Goal: Find specific page/section: Find specific page/section

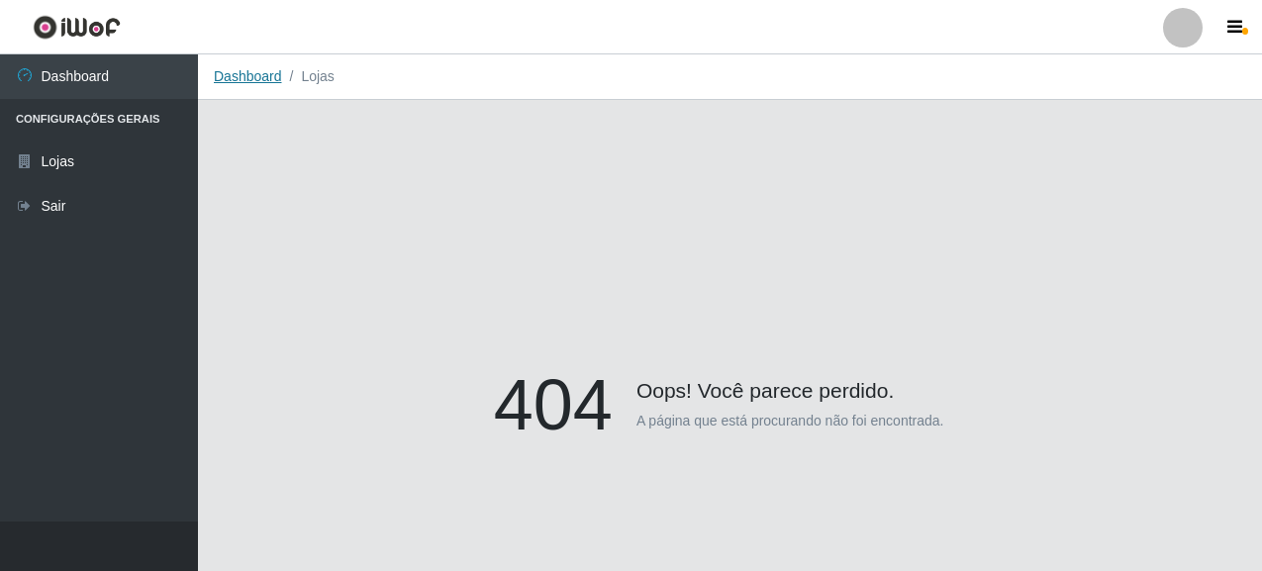
click at [267, 74] on link "Dashboard" at bounding box center [248, 76] width 68 height 16
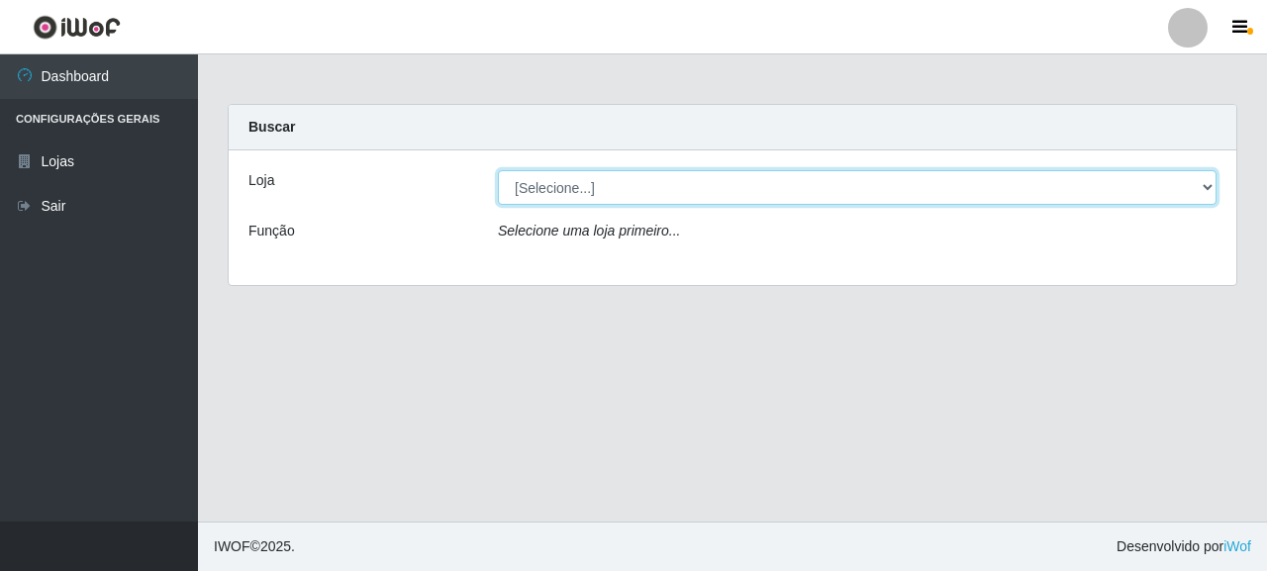
click at [550, 178] on select "[Selecione...] Supermercado Queiroz - [GEOGRAPHIC_DATA]" at bounding box center [857, 187] width 718 height 35
select select "496"
click at [498, 170] on select "[Selecione...] Supermercado Queiroz - [GEOGRAPHIC_DATA]" at bounding box center [857, 187] width 718 height 35
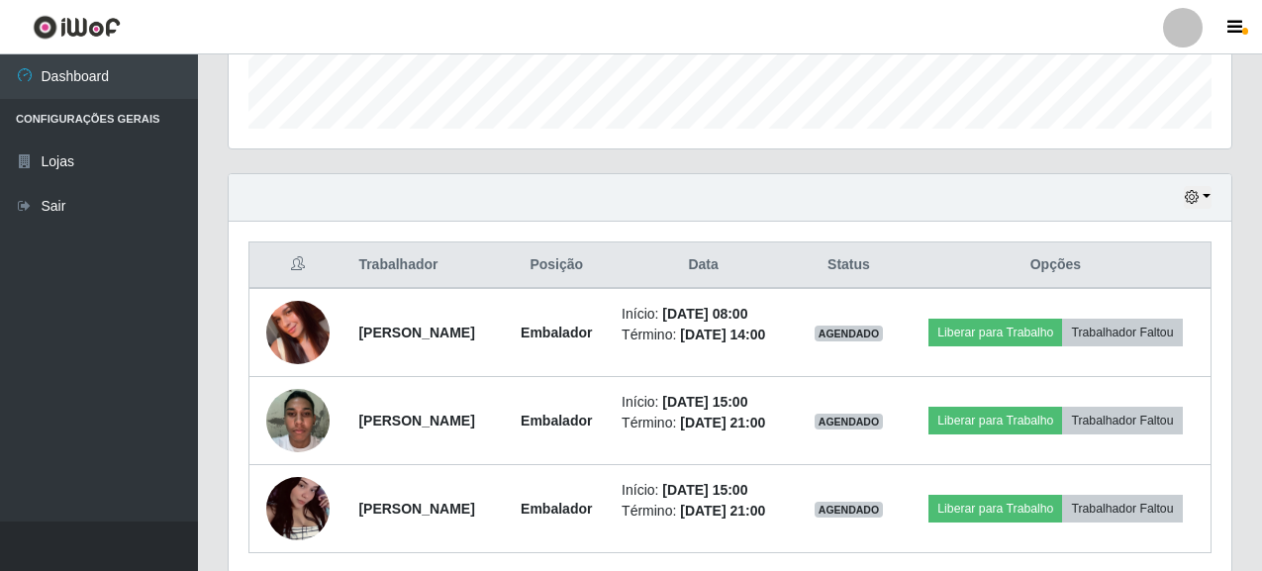
scroll to position [594, 0]
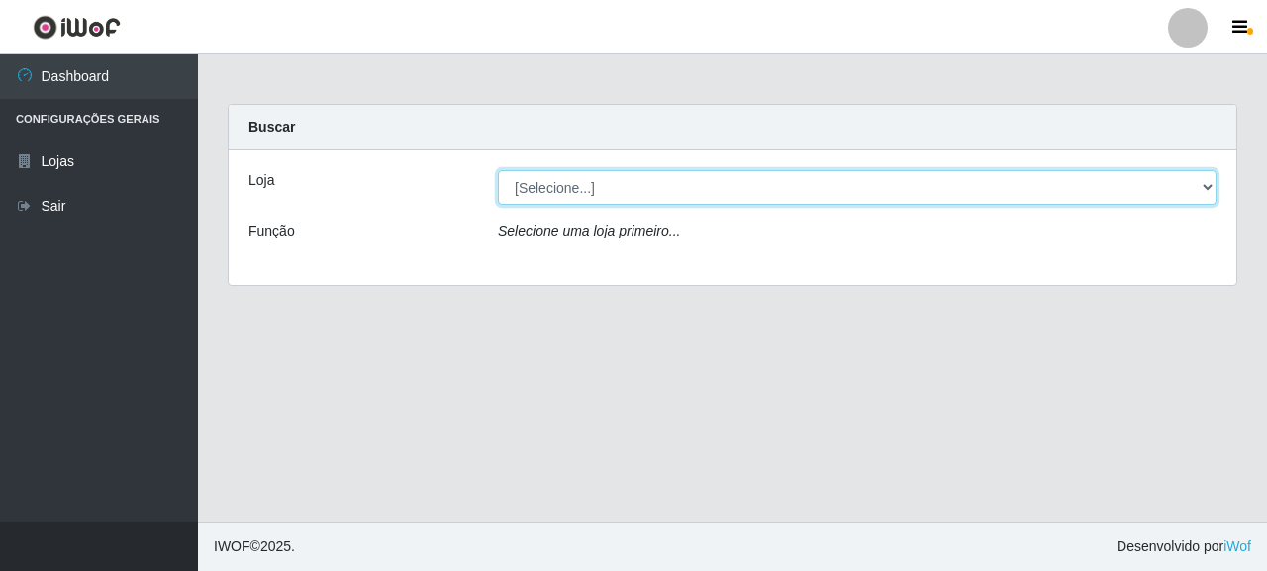
click at [555, 186] on select "[Selecione...] Supermercado Queiroz - [GEOGRAPHIC_DATA]" at bounding box center [857, 187] width 718 height 35
select select "496"
click at [498, 170] on select "[Selecione...] Supermercado Queiroz - [GEOGRAPHIC_DATA]" at bounding box center [857, 187] width 718 height 35
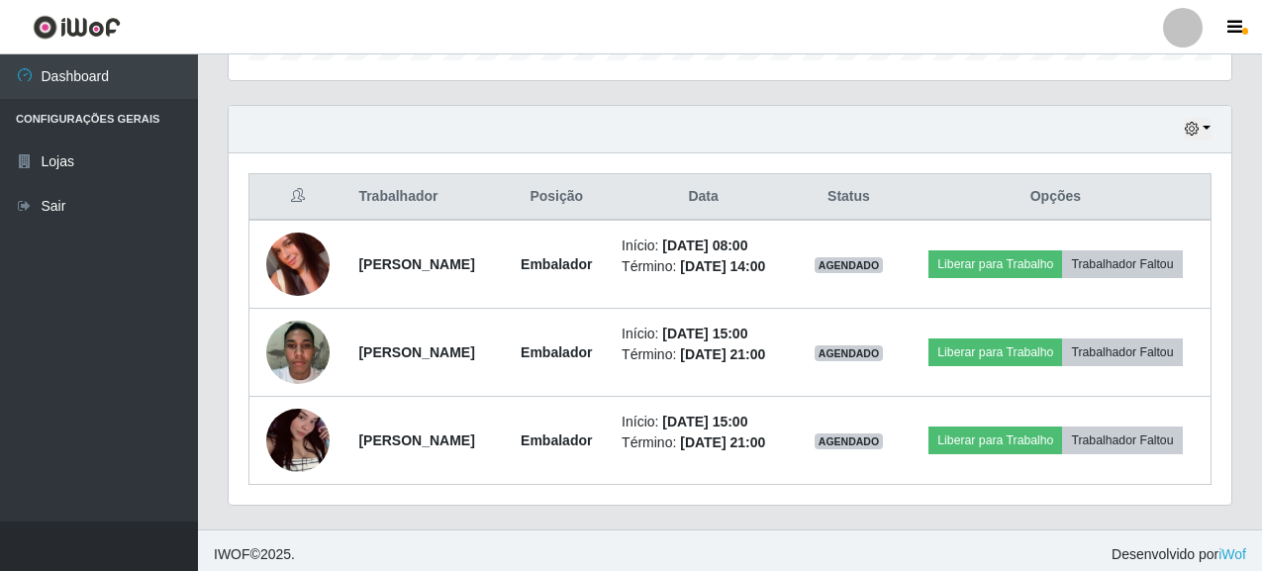
scroll to position [655, 0]
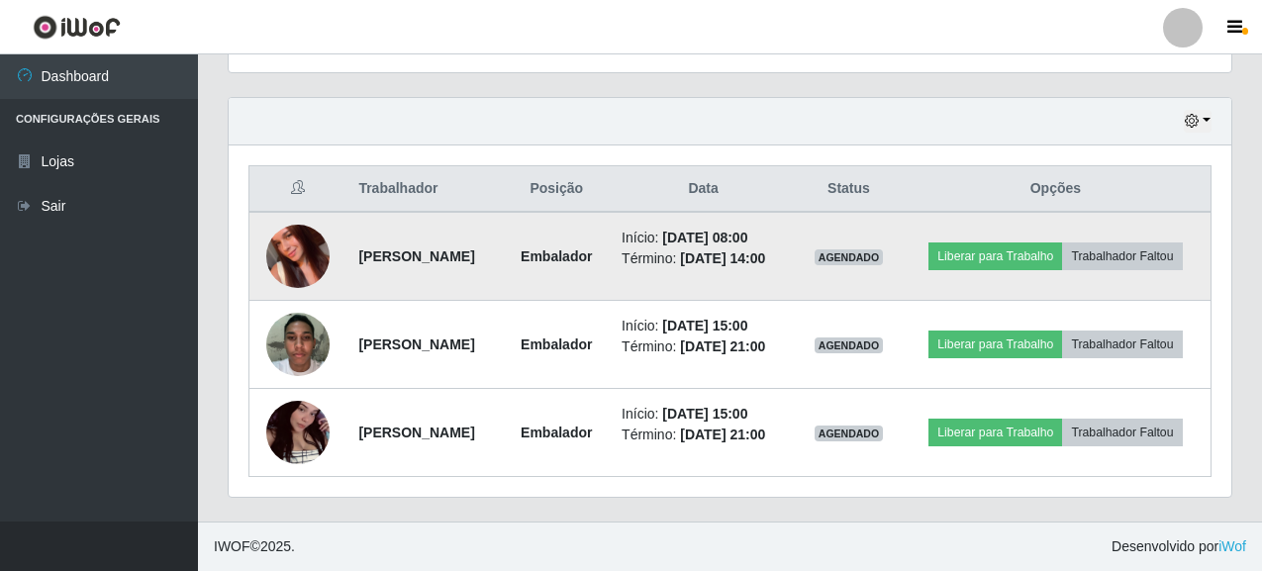
drag, startPoint x: 350, startPoint y: 260, endPoint x: 505, endPoint y: 260, distance: 154.4
click at [503, 260] on td "[PERSON_NAME]" at bounding box center [424, 256] width 156 height 89
copy strong "[PERSON_NAME]"
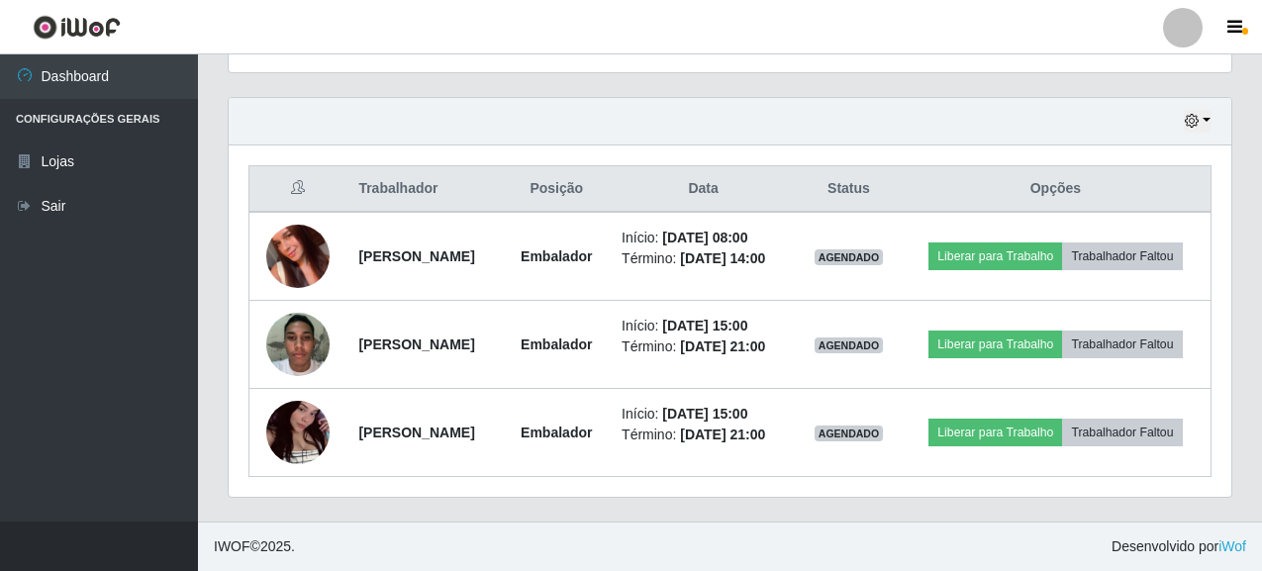
click at [403, 535] on footer "IWOF © 2025 . Desenvolvido por iWof" at bounding box center [730, 545] width 1064 height 49
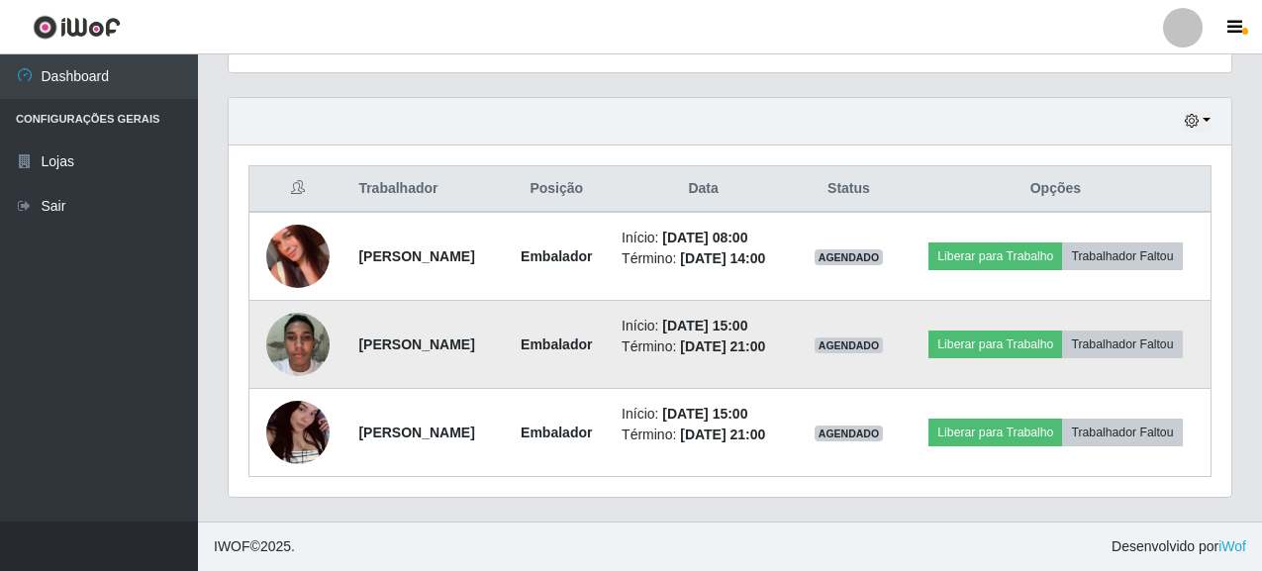
drag, startPoint x: 356, startPoint y: 341, endPoint x: 471, endPoint y: 342, distance: 114.8
click at [471, 342] on td "[PERSON_NAME]" at bounding box center [424, 345] width 156 height 88
copy strong "[PERSON_NAME]"
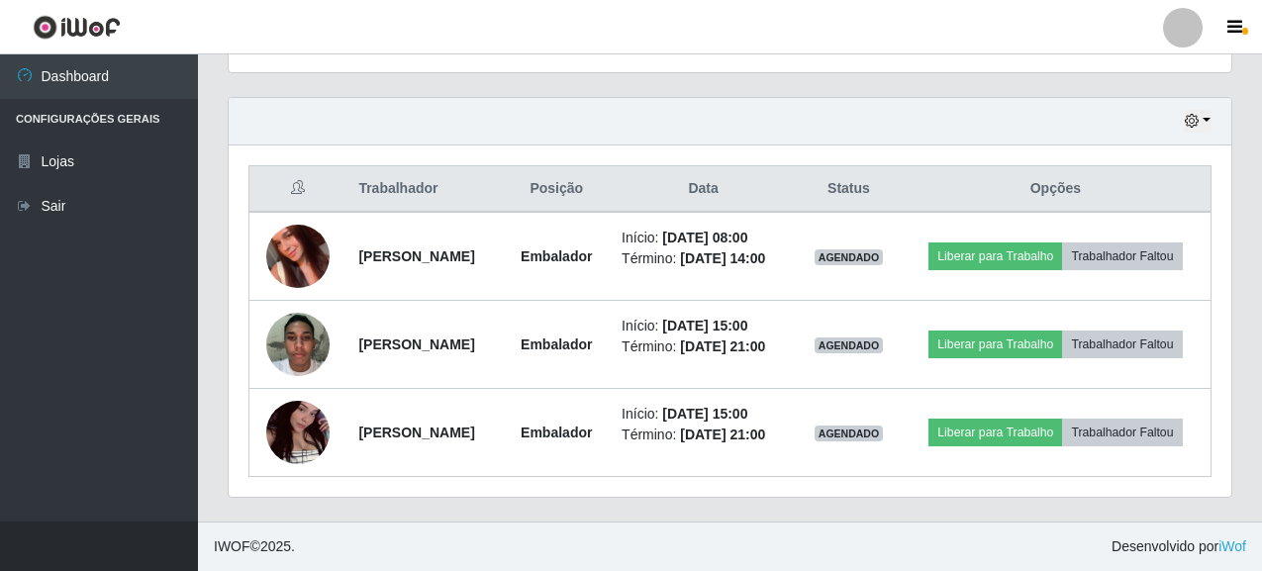
click at [369, 482] on div "Trabalhador Posição Data Status Opções Barbara Costa da Silva Embalador Início:…" at bounding box center [730, 320] width 1002 height 351
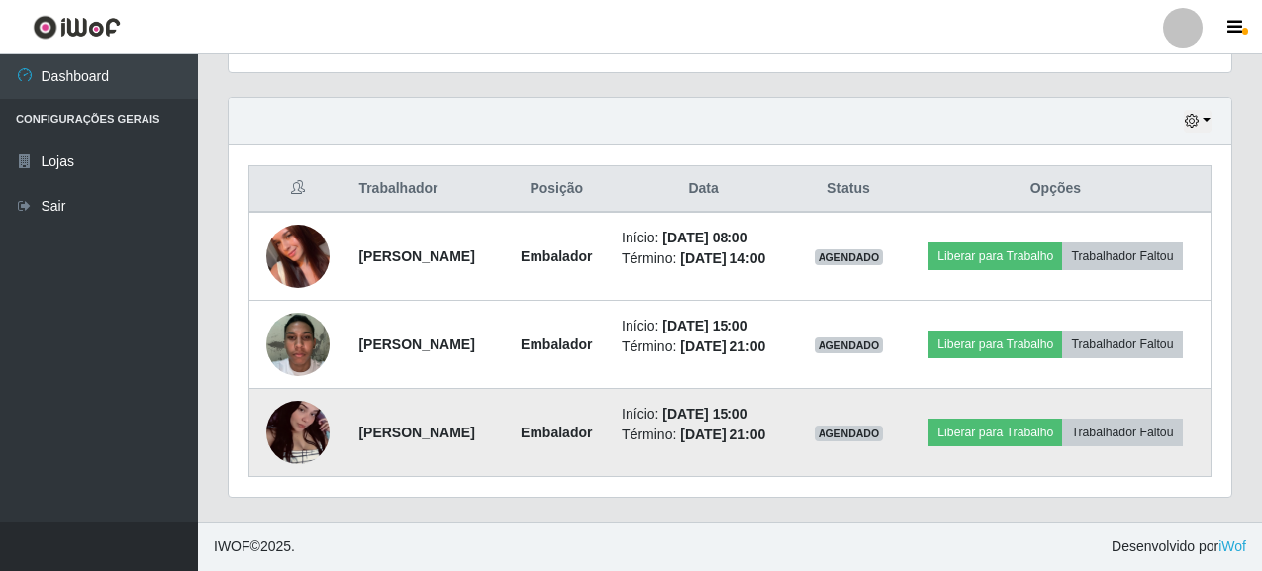
drag, startPoint x: 348, startPoint y: 428, endPoint x: 538, endPoint y: 438, distance: 190.2
click at [503, 438] on td "[PERSON_NAME]" at bounding box center [424, 433] width 156 height 88
copy strong "[PERSON_NAME]"
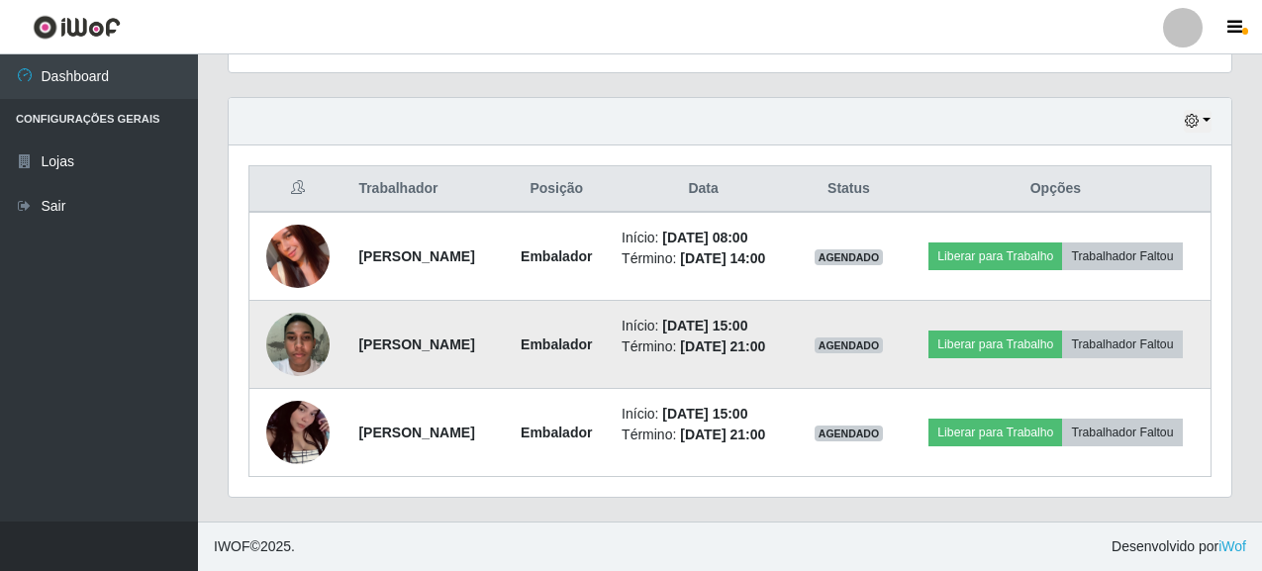
drag, startPoint x: 344, startPoint y: 258, endPoint x: 546, endPoint y: 358, distance: 225.2
click at [537, 302] on tbody "Barbara Costa da Silva Embalador Início: 25/09/2025, 08:00 Término: 25/09/2025,…" at bounding box center [730, 344] width 962 height 265
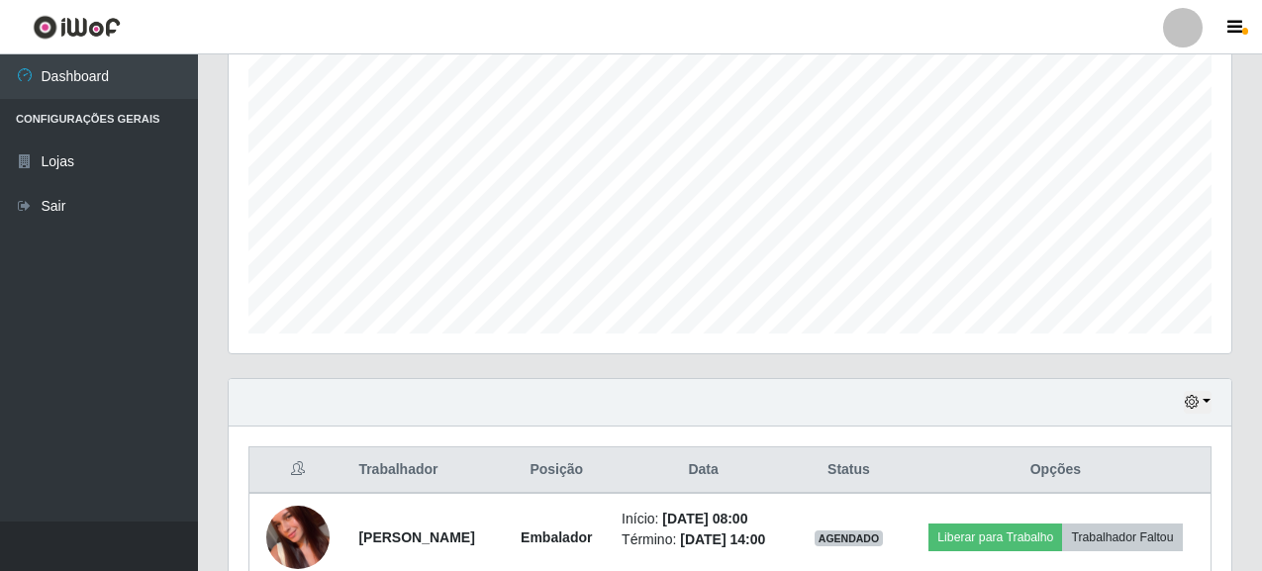
scroll to position [358, 0]
